Goal: Check status: Check status

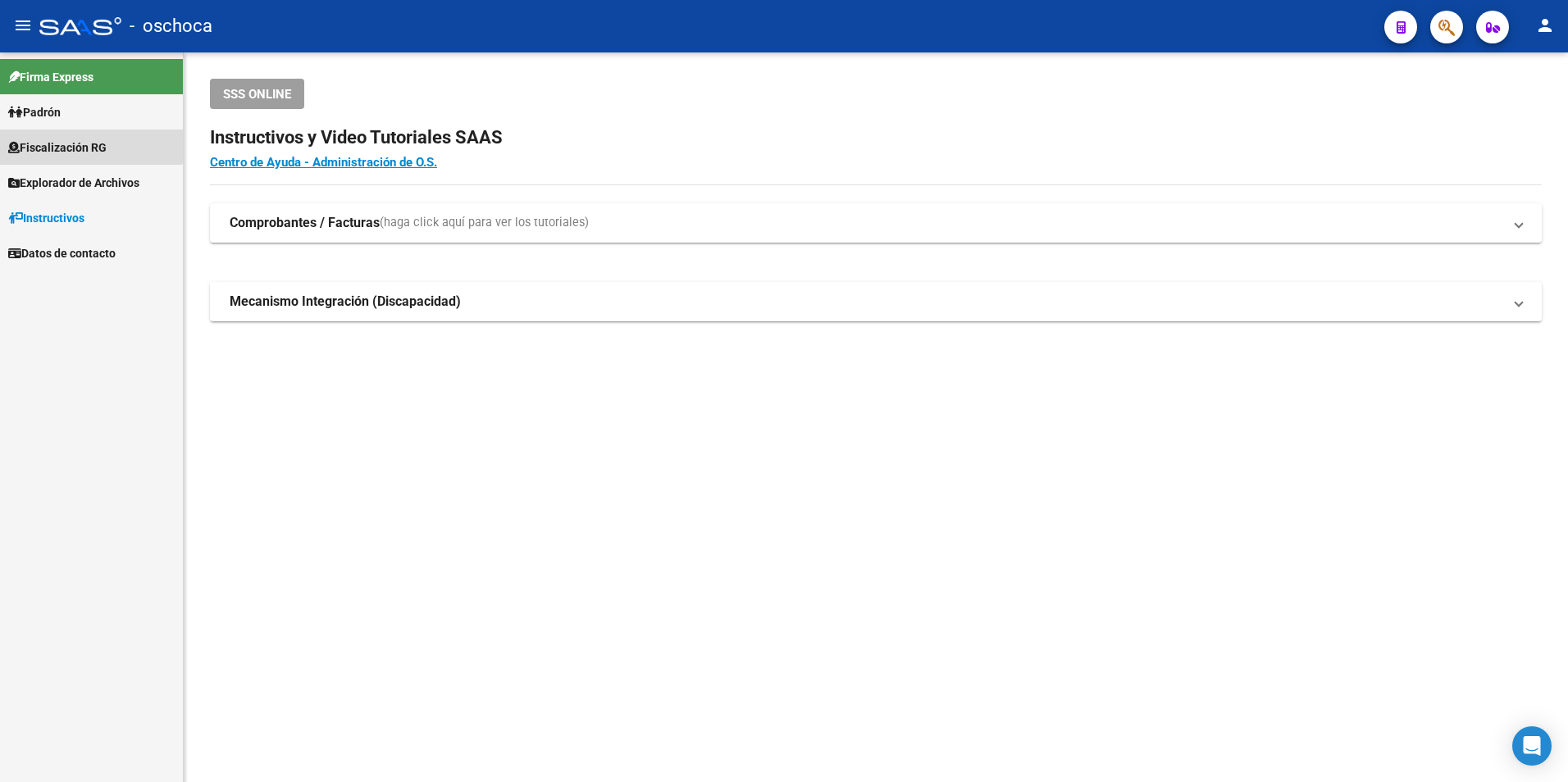
click at [63, 139] on span "Fiscalización RG" at bounding box center [58, 147] width 98 height 18
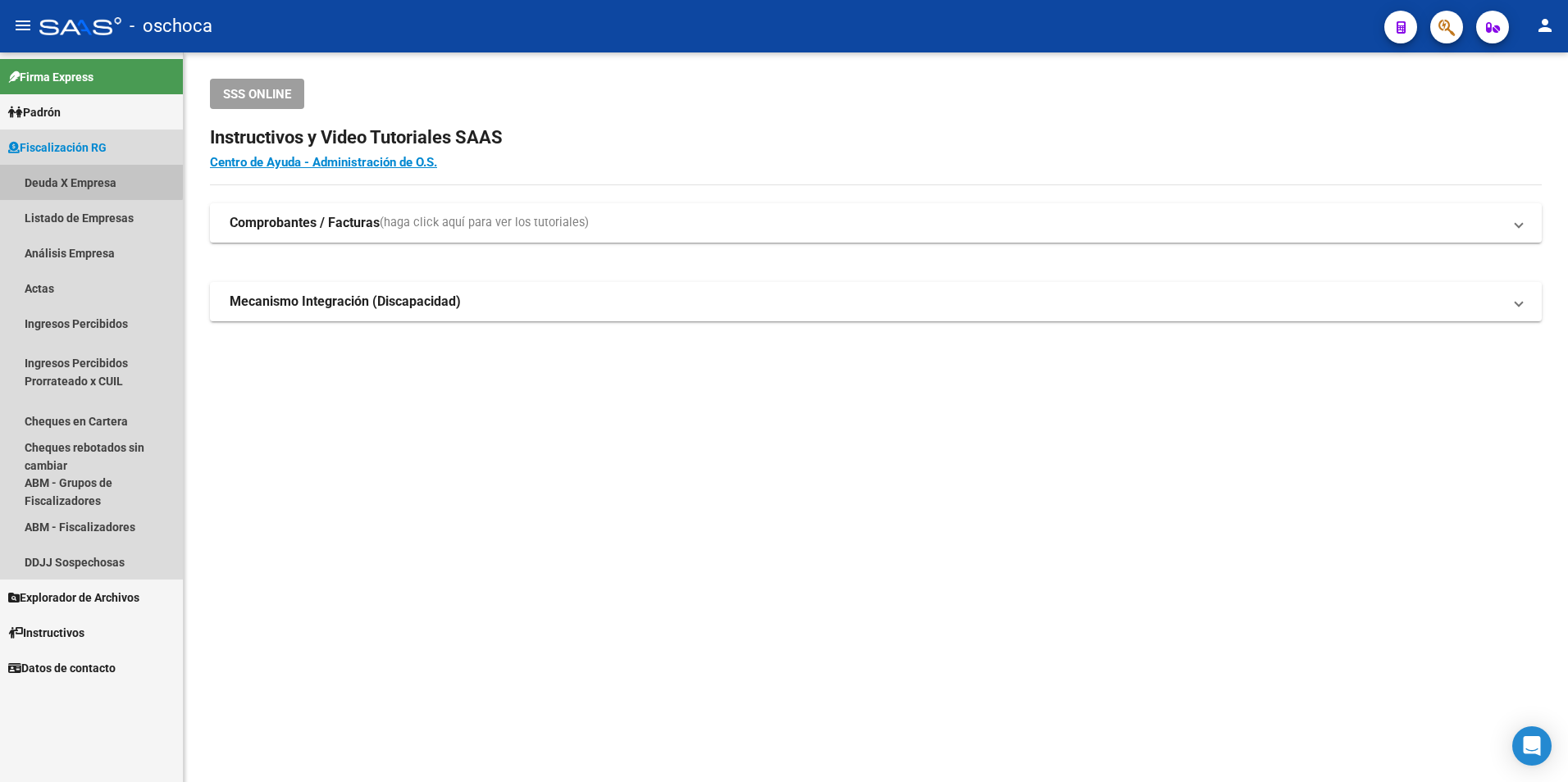
click at [63, 178] on link "Deuda X Empresa" at bounding box center [91, 183] width 183 height 36
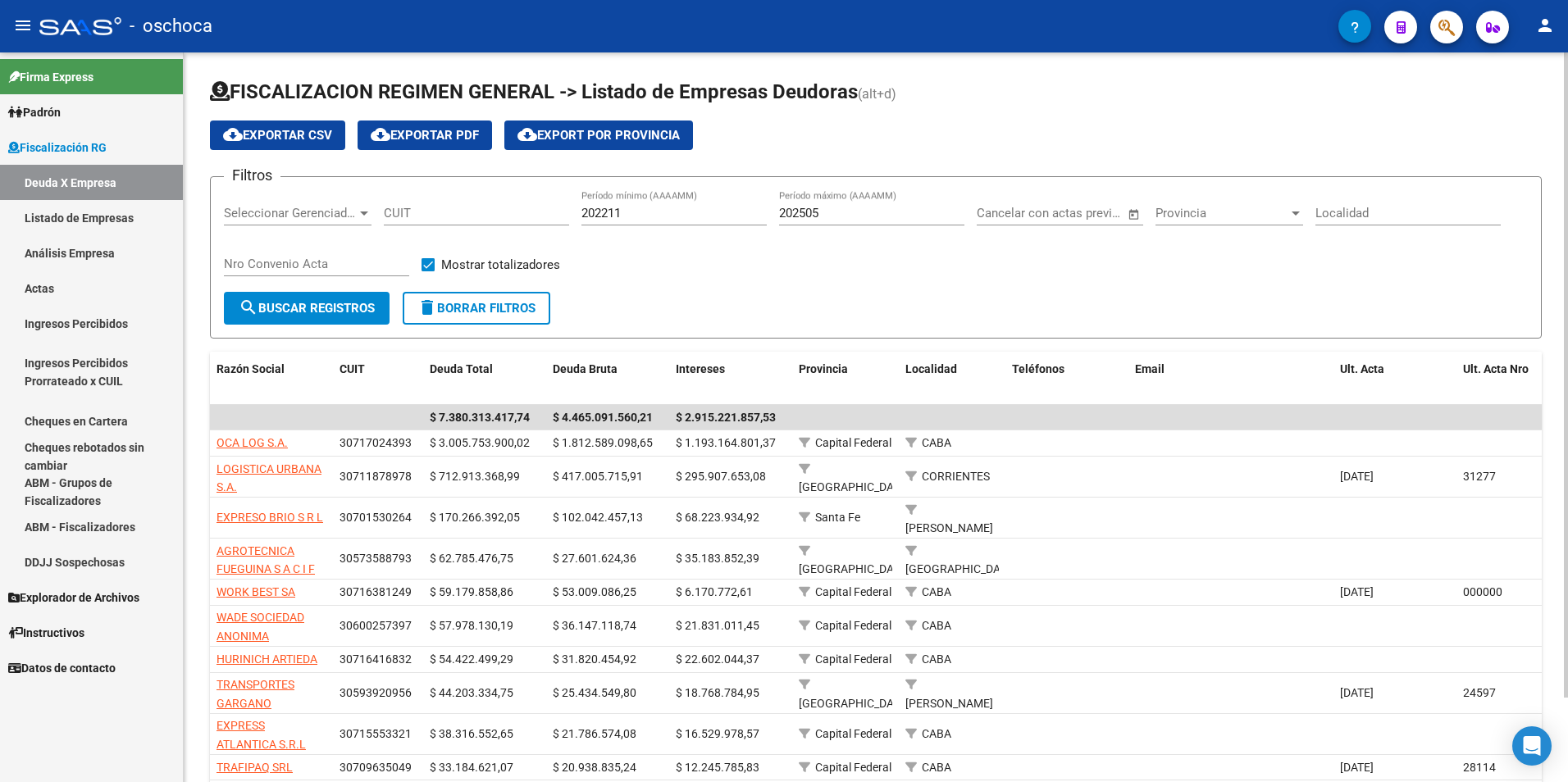
click at [395, 211] on input "CUIT" at bounding box center [476, 212] width 185 height 14
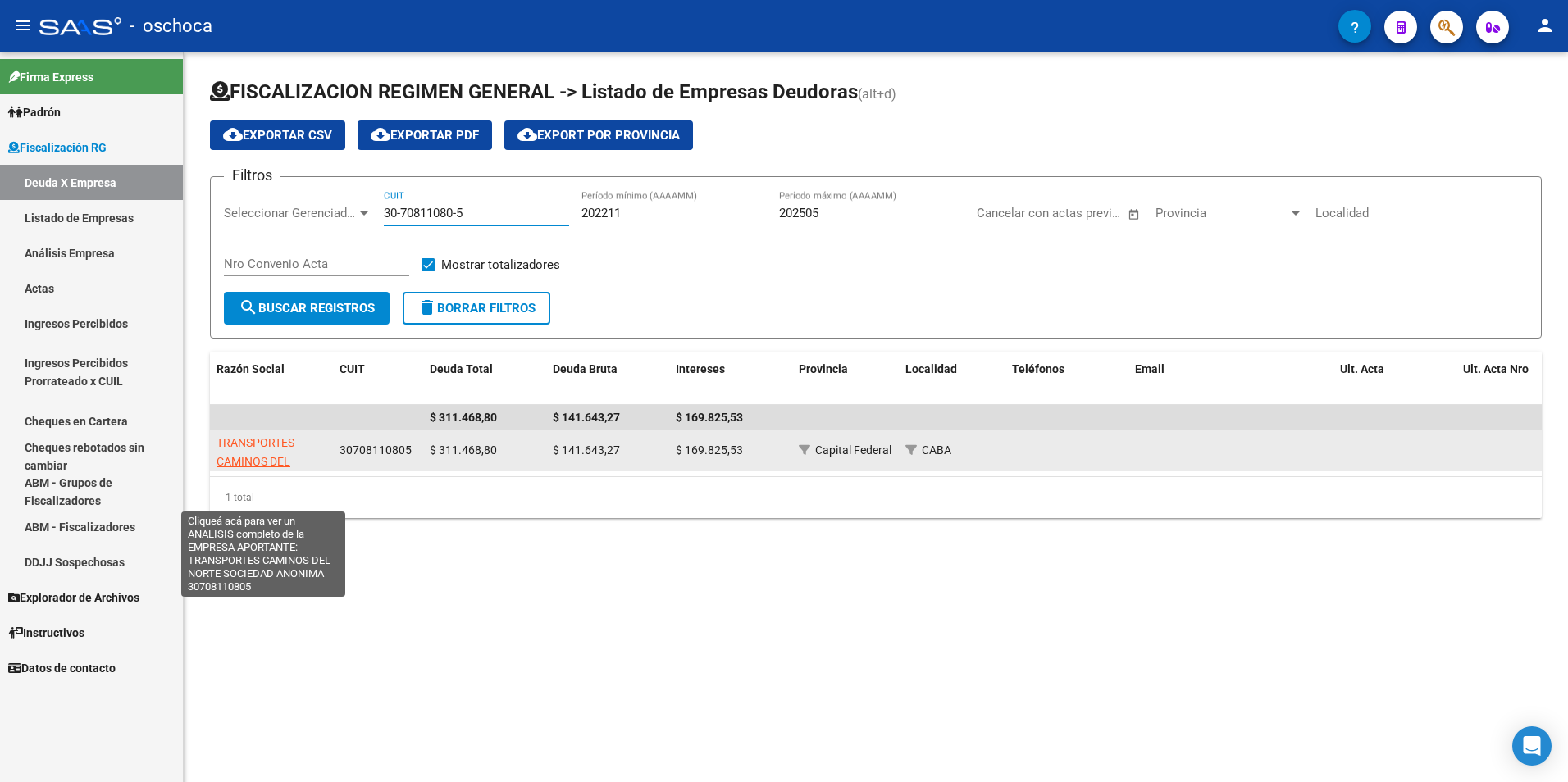
type input "30-70811080-5"
click at [251, 441] on span "TRANSPORTES CAMINOS DEL NORTE SOCIEDAD ANONIMA" at bounding box center [263, 470] width 93 height 68
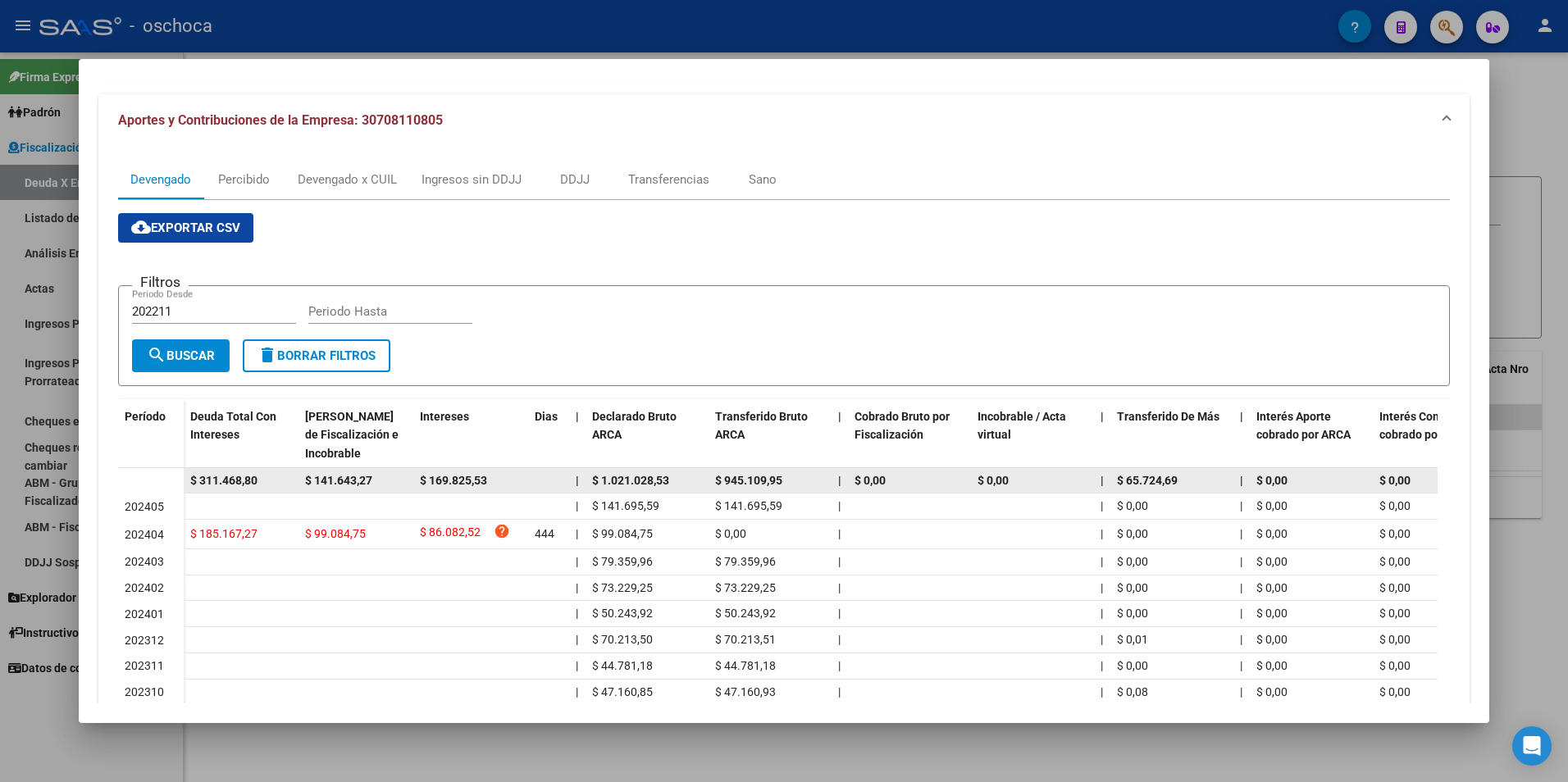
scroll to position [164, 0]
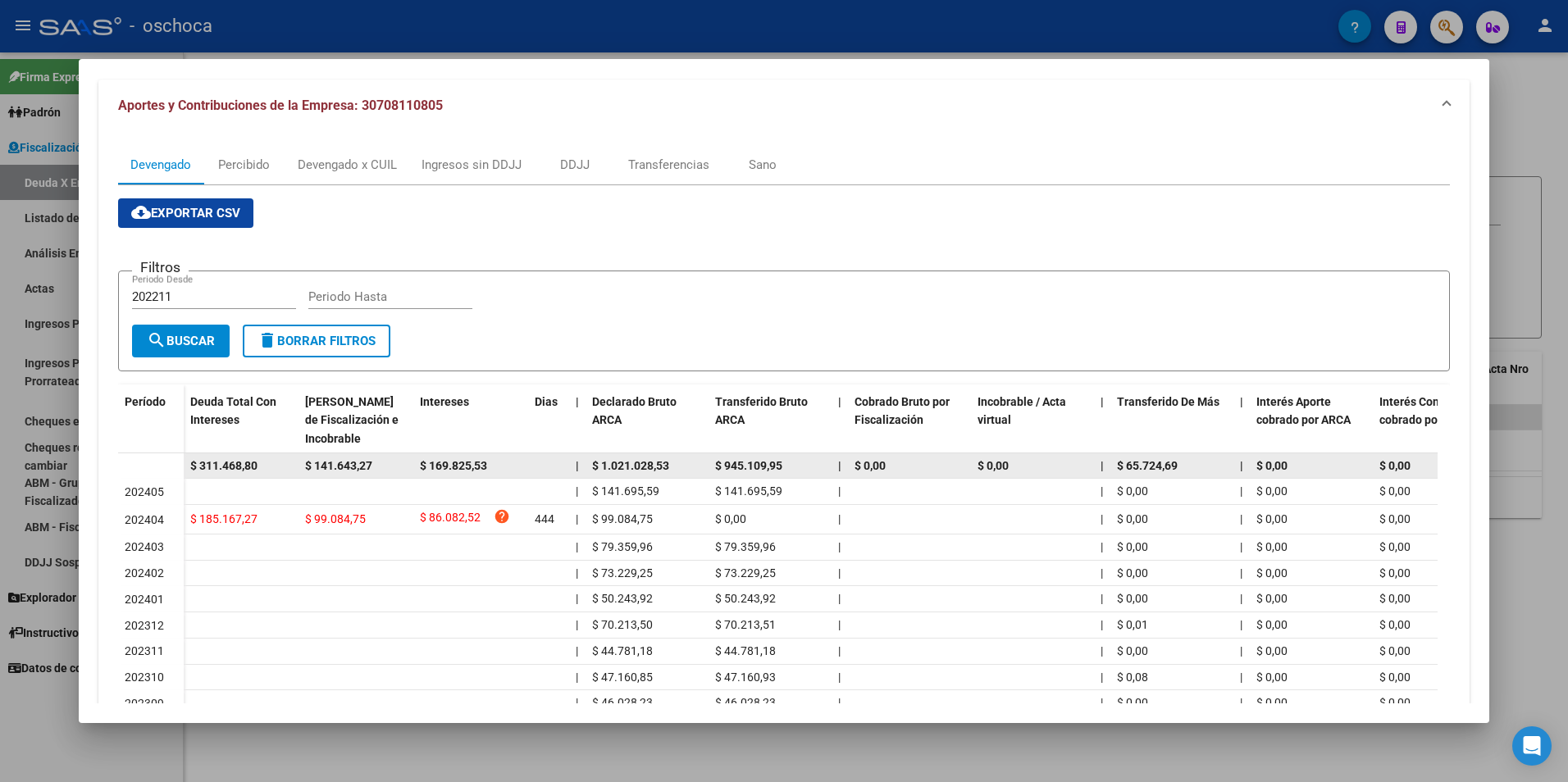
click at [228, 464] on span "$ 311.468,80" at bounding box center [224, 466] width 68 height 14
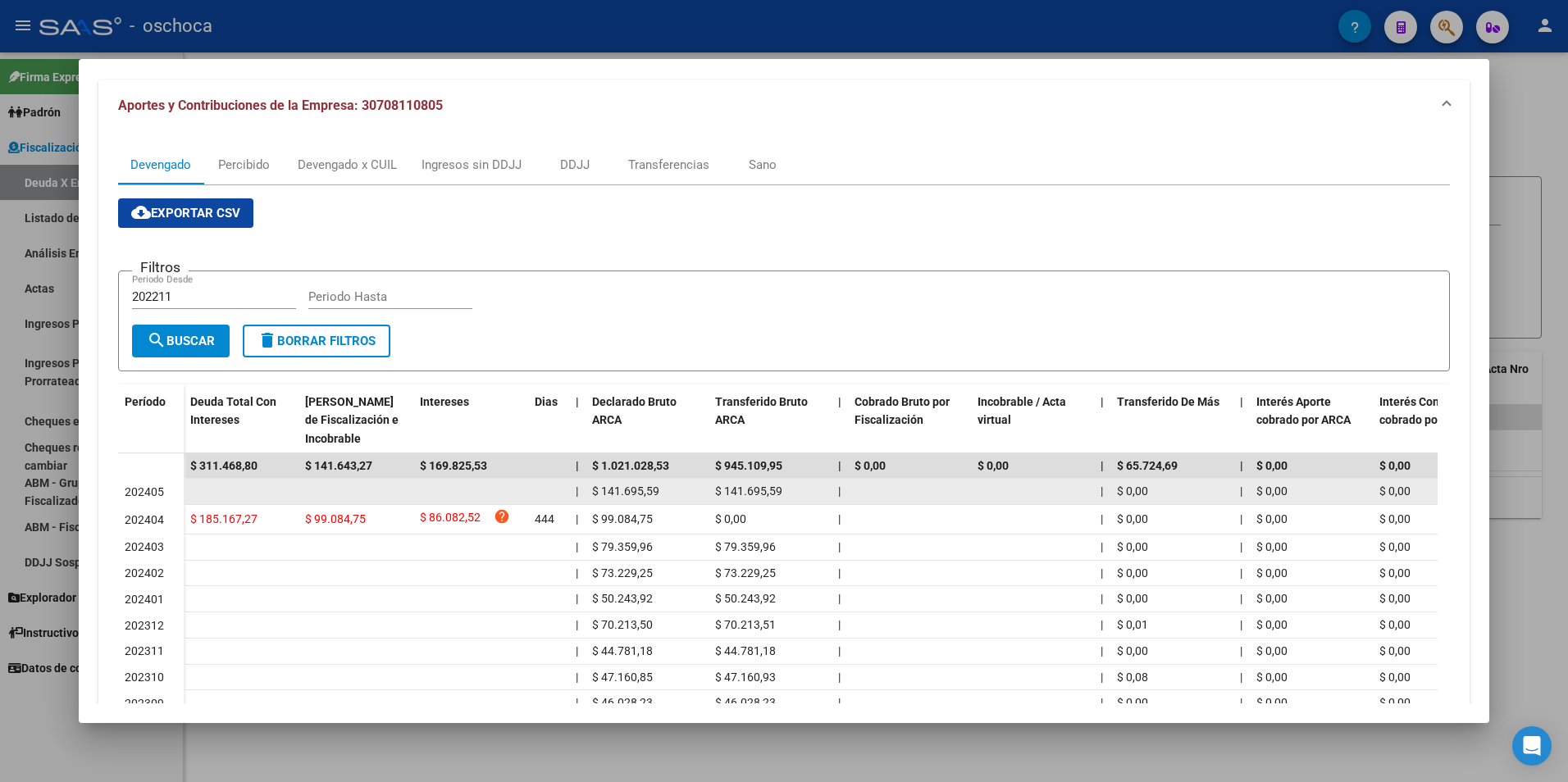
drag, startPoint x: 228, startPoint y: 464, endPoint x: 167, endPoint y: 494, distance: 68.0
click at [167, 494] on div "202405" at bounding box center [151, 492] width 52 height 19
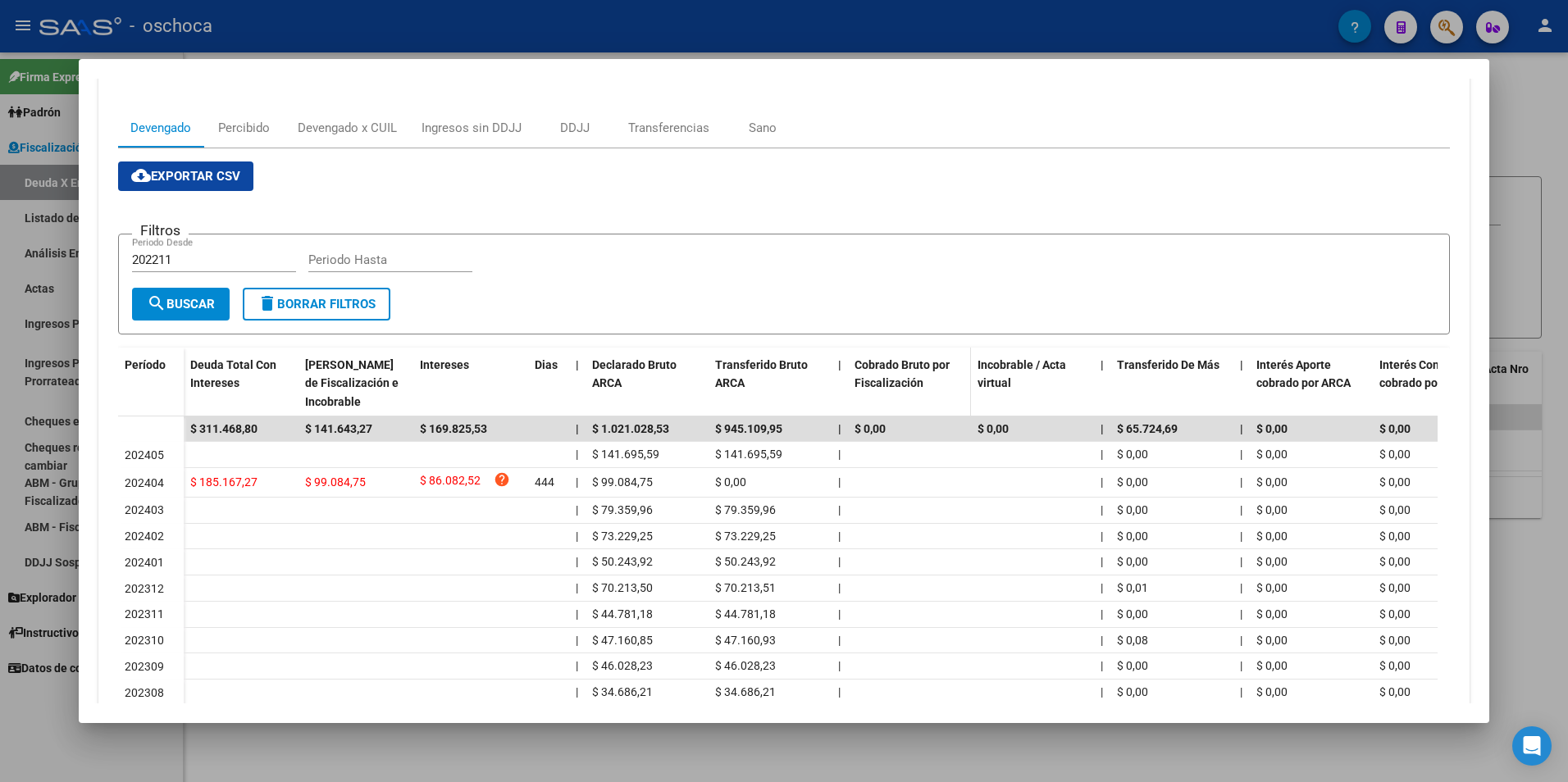
scroll to position [221, 0]
